Goal: Transaction & Acquisition: Purchase product/service

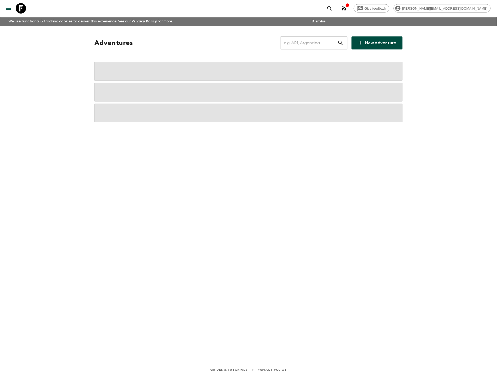
click at [312, 39] on input "text" at bounding box center [308, 43] width 57 height 15
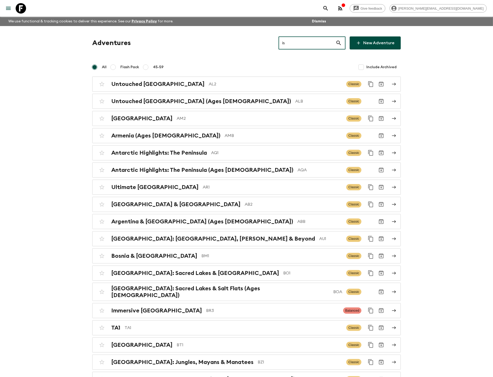
type input "is1"
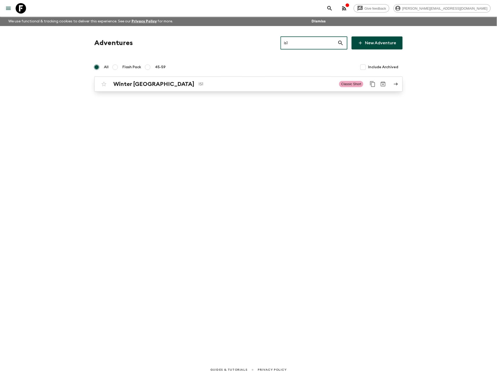
click at [247, 85] on p "IS1" at bounding box center [266, 84] width 136 height 6
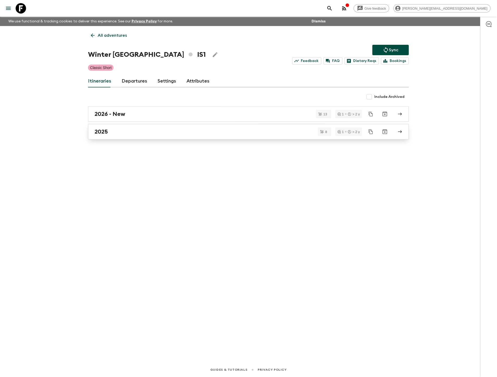
click at [145, 133] on div "2025" at bounding box center [244, 131] width 298 height 7
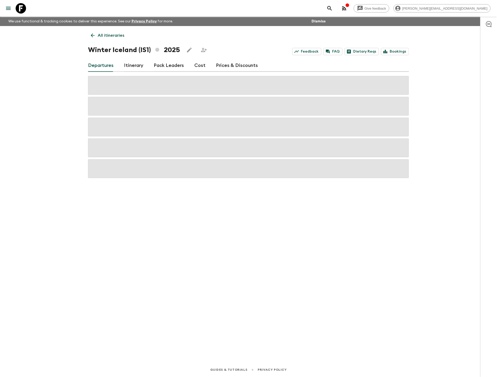
click at [244, 65] on link "Prices & Discounts" at bounding box center [237, 65] width 42 height 12
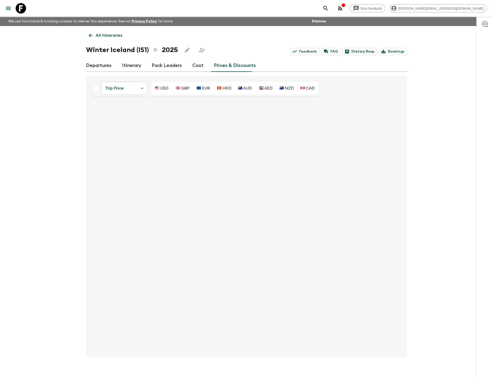
click at [193, 66] on link "Cost" at bounding box center [197, 65] width 11 height 12
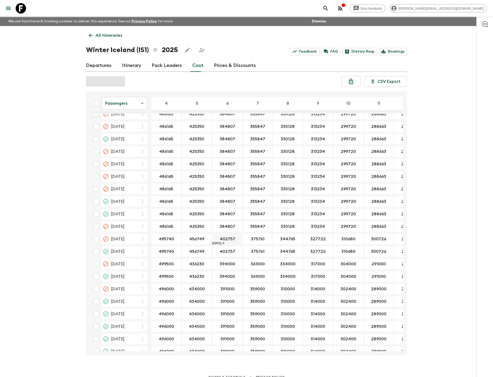
scroll to position [65, 0]
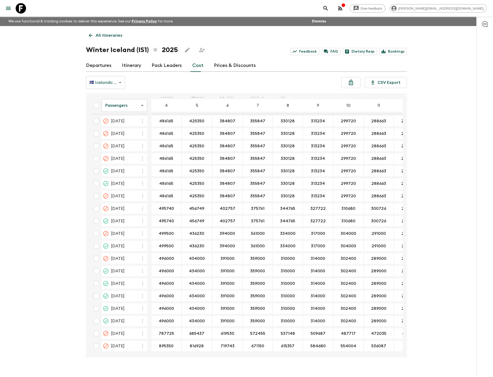
click at [270, 351] on table "Passengers passengersCost ​ 4 5 6 7 8 9 10 11 12 13 14 15 16 17 18 [DATE] 48616…" at bounding box center [324, 192] width 474 height 323
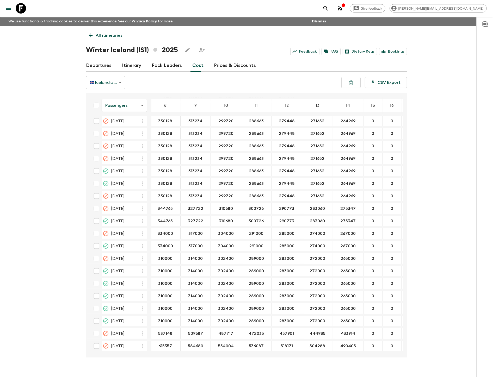
scroll to position [65, 125]
